Goal: Task Accomplishment & Management: Use online tool/utility

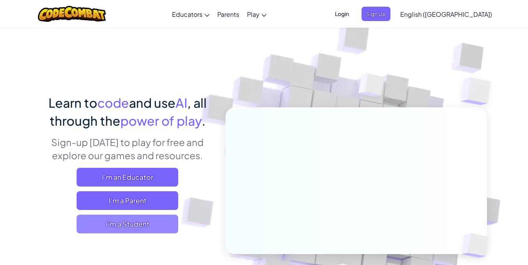
click at [142, 219] on span "I'm a Student" at bounding box center [128, 224] width 102 height 19
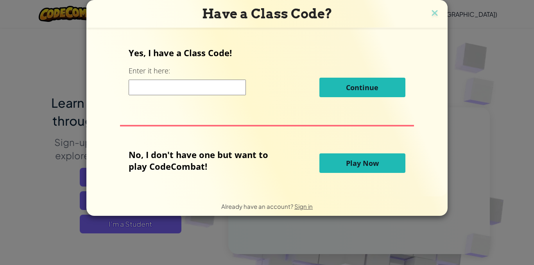
click at [344, 161] on button "Play Now" at bounding box center [362, 164] width 86 height 20
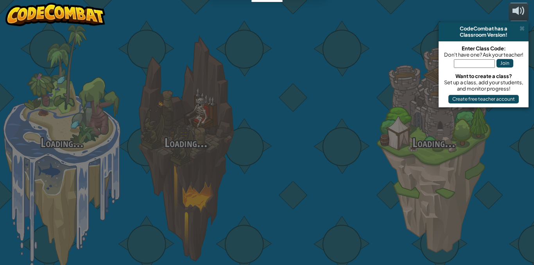
click at [362, 161] on div at bounding box center [310, 124] width 124 height 248
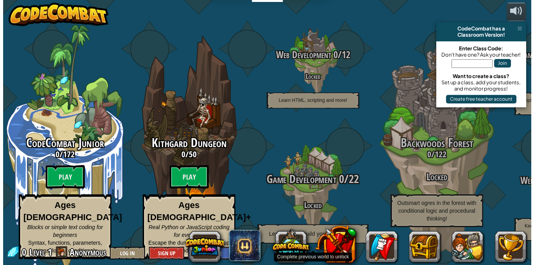
scroll to position [0, 0]
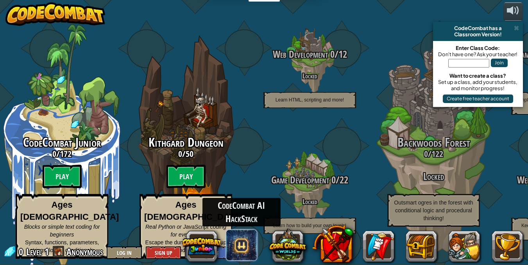
click at [246, 244] on span at bounding box center [241, 245] width 31 height 31
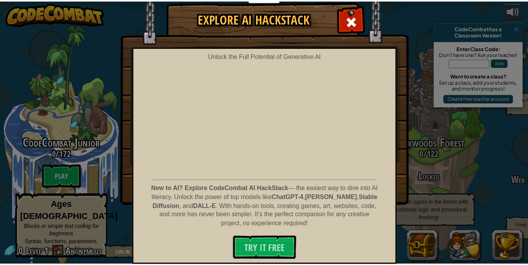
scroll to position [21, 0]
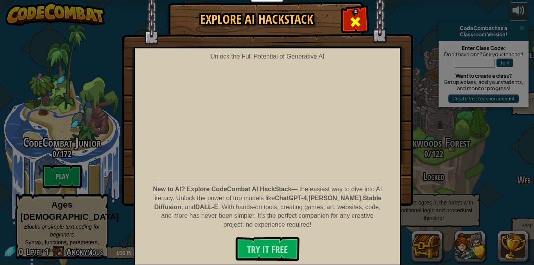
click at [346, 23] on div at bounding box center [355, 21] width 25 height 25
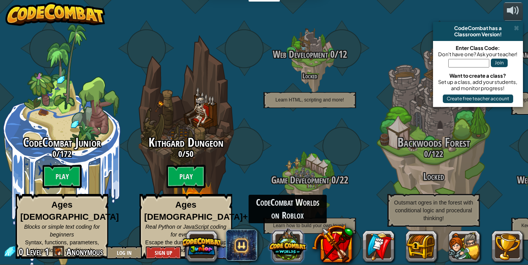
click at [299, 236] on button at bounding box center [288, 246] width 38 height 38
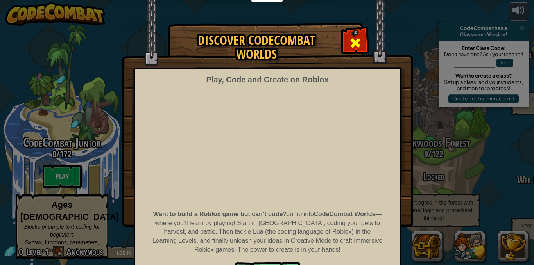
click at [349, 39] on span at bounding box center [355, 43] width 13 height 13
